Goal: Contribute content

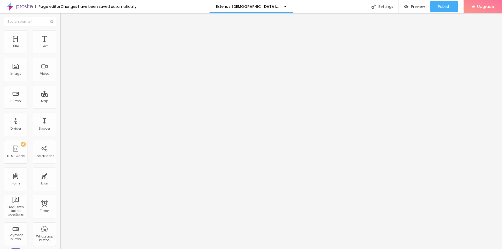
click at [60, 77] on button "button" at bounding box center [63, 74] width 7 height 5
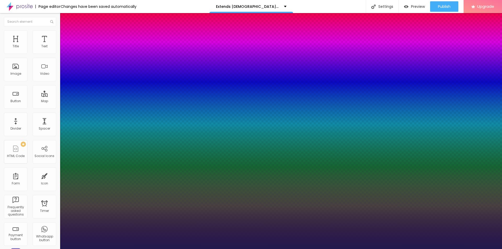
type input "1"
type input "35"
type input "1"
type input "46"
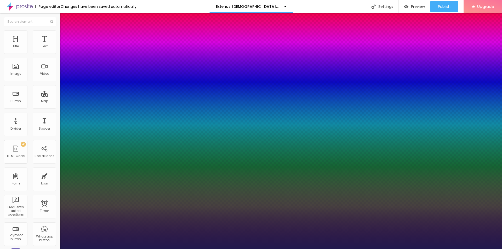
type input "46"
type input "1"
type input "50"
type input "1"
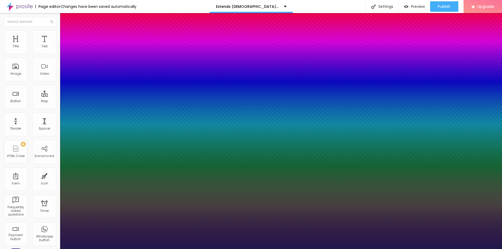
type input "54"
type input "1"
type input "57"
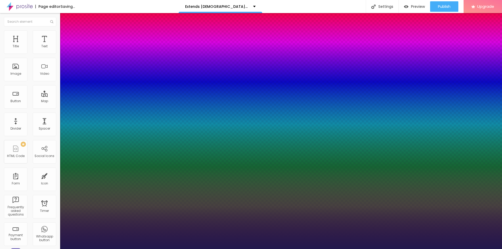
type input "1"
type input "55"
type input "1"
type input "53"
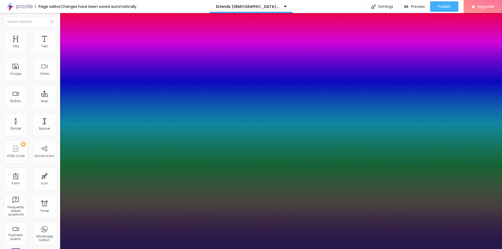
type input "53"
type input "1"
type input "52"
type input "1"
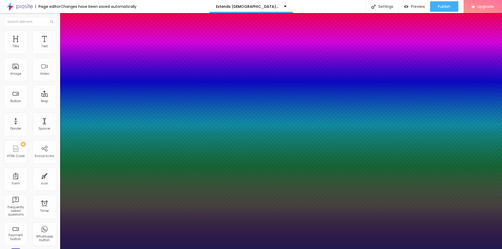
type input "51"
type input "1"
type input "50"
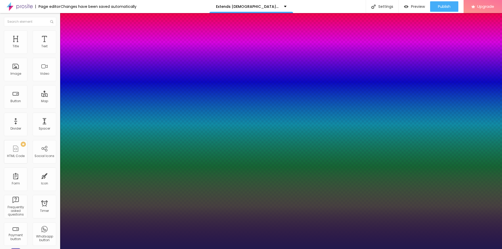
type input "1"
type input "46"
type input "1"
type input "43"
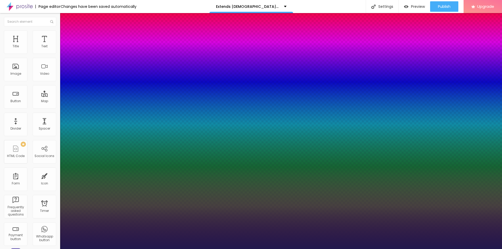
type input "43"
type input "1"
type input "42"
type input "1"
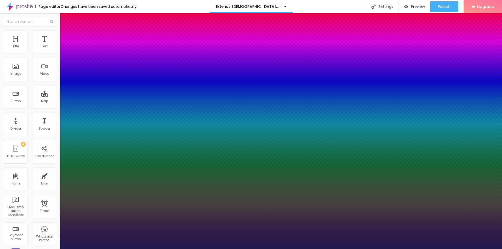
drag, startPoint x: 71, startPoint y: 147, endPoint x: 81, endPoint y: 147, distance: 10.5
type input "42"
click at [359, 249] on div at bounding box center [251, 249] width 502 height 0
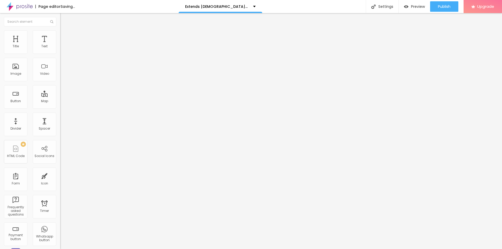
click at [60, 45] on span "Add image" at bounding box center [70, 43] width 21 height 4
click at [60, 107] on input "https://" at bounding box center [91, 104] width 63 height 5
paste input "[DOMAIN_NAME][URL][DEMOGRAPHIC_DATA][MEDICAL_DATA]"
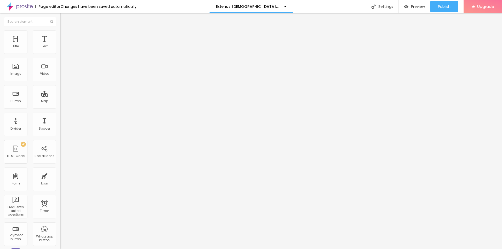
scroll to position [0, 49]
type input "[URL][DOMAIN_NAME][DEMOGRAPHIC_DATA][MEDICAL_DATA]"
click at [60, 53] on input "text" at bounding box center [91, 50] width 63 height 5
paste input "Extends [DEMOGRAPHIC_DATA][MEDICAL_DATA]"
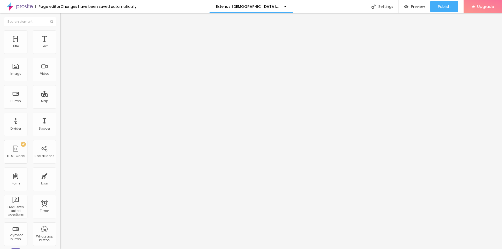
type input "Extends [DEMOGRAPHIC_DATA][MEDICAL_DATA]"
click at [60, 45] on span "Add image" at bounding box center [70, 43] width 21 height 4
click at [60, 107] on input "https://" at bounding box center [91, 104] width 63 height 5
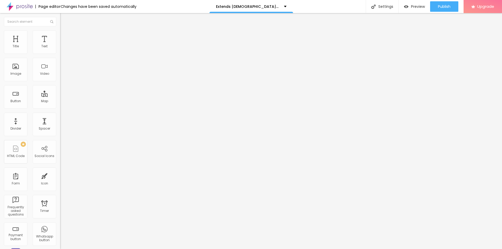
paste input "[DOMAIN_NAME][URL][DEMOGRAPHIC_DATA][MEDICAL_DATA]"
type input "[URL][DOMAIN_NAME][DEMOGRAPHIC_DATA][MEDICAL_DATA]"
click at [60, 53] on input "text" at bounding box center [91, 50] width 63 height 5
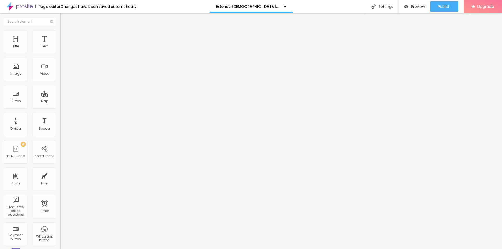
paste input "Extends [DEMOGRAPHIC_DATA][MEDICAL_DATA]"
type input "Extends [DEMOGRAPHIC_DATA][MEDICAL_DATA]"
click at [65, 35] on span "Style" at bounding box center [69, 34] width 8 height 4
type input "80"
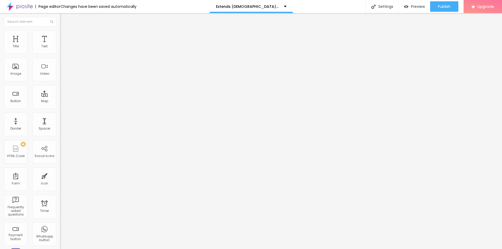
type input "70"
type input "65"
type input "60"
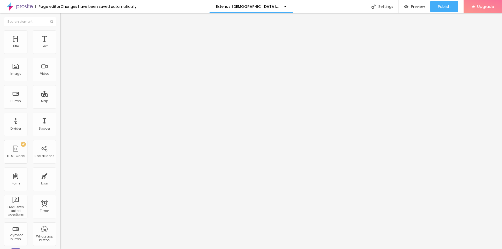
type input "60"
type input "55"
type input "50"
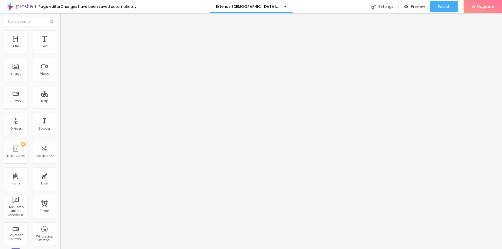
type input "45"
type input "40"
type input "35"
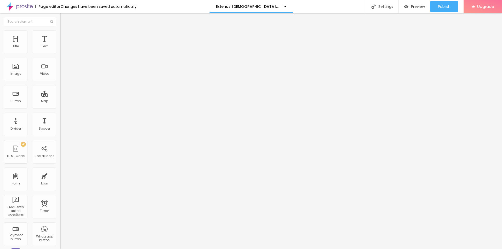
type input "35"
type input "40"
type input "45"
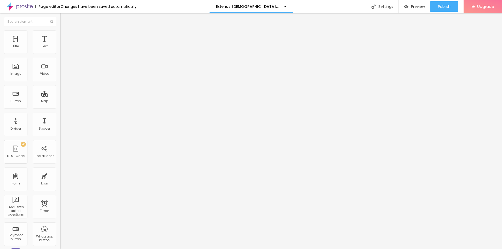
type input "50"
drag, startPoint x: 54, startPoint y: 56, endPoint x: 28, endPoint y: 57, distance: 25.9
type input "50"
click at [60, 54] on input "range" at bounding box center [77, 51] width 34 height 4
click at [62, 49] on icon "button" at bounding box center [63, 47] width 3 height 3
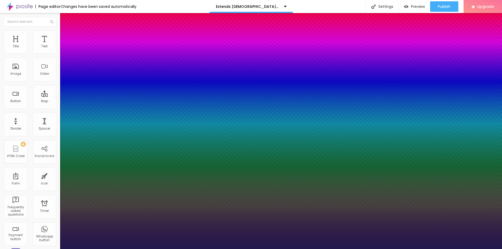
type input "1"
type input "16"
type input "1"
type input "18"
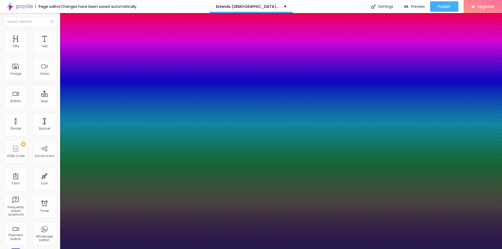
type input "1"
type input "20"
type input "1"
type input "21"
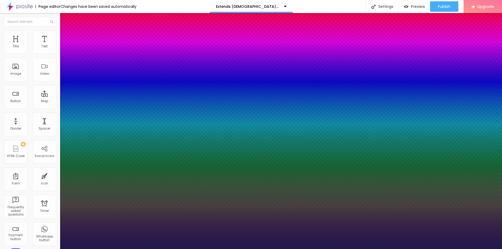
type input "21"
type input "1"
drag, startPoint x: 70, startPoint y: 89, endPoint x: 73, endPoint y: 89, distance: 2.6
type input "21"
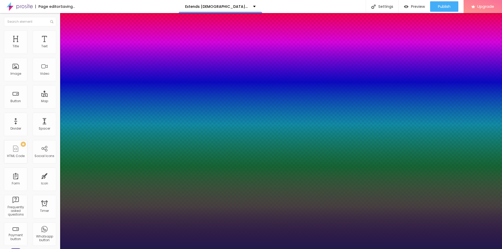
type input "1"
click at [85, 249] on div at bounding box center [251, 249] width 502 height 0
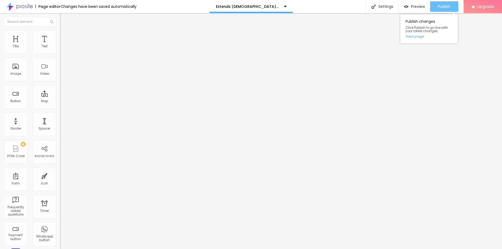
click at [449, 5] on span "Publish" at bounding box center [444, 6] width 13 height 4
click at [418, 36] on link "View page" at bounding box center [429, 36] width 47 height 3
